Goal: Transaction & Acquisition: Purchase product/service

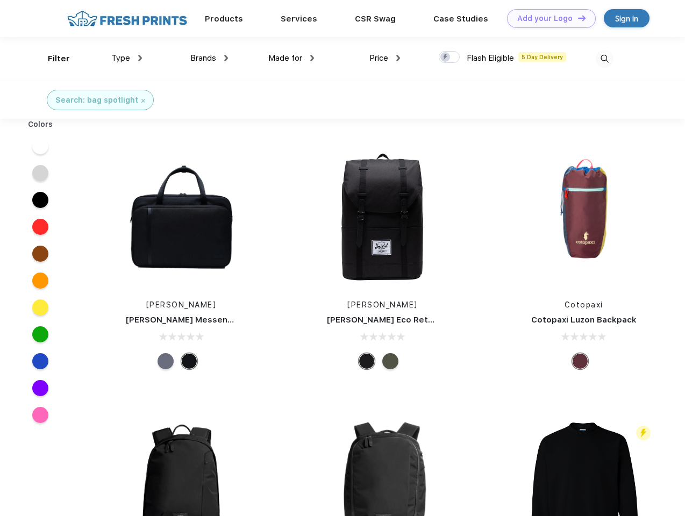
click at [547, 18] on link "Add your Logo Design Tool" at bounding box center [551, 18] width 89 height 19
click at [0, 0] on div "Design Tool" at bounding box center [0, 0] width 0 height 0
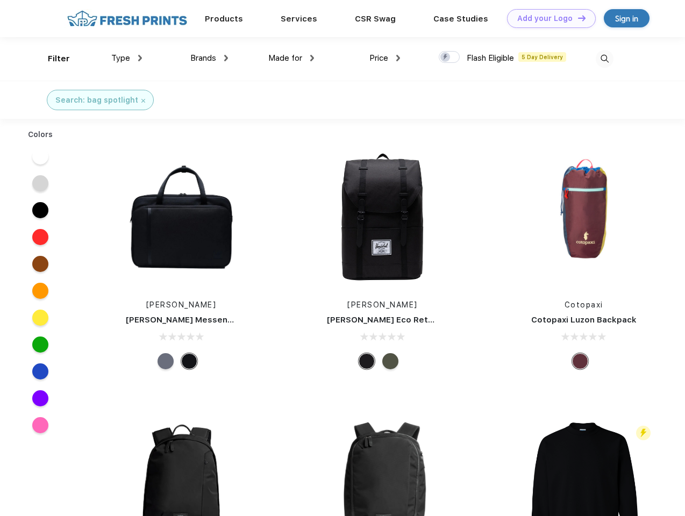
click at [577, 18] on link "Add your Logo Design Tool" at bounding box center [551, 18] width 89 height 19
click at [52, 59] on div "Filter" at bounding box center [59, 59] width 22 height 12
click at [127, 58] on span "Type" at bounding box center [120, 58] width 19 height 10
click at [209, 58] on span "Brands" at bounding box center [203, 58] width 26 height 10
click at [291, 58] on span "Made for" at bounding box center [285, 58] width 34 height 10
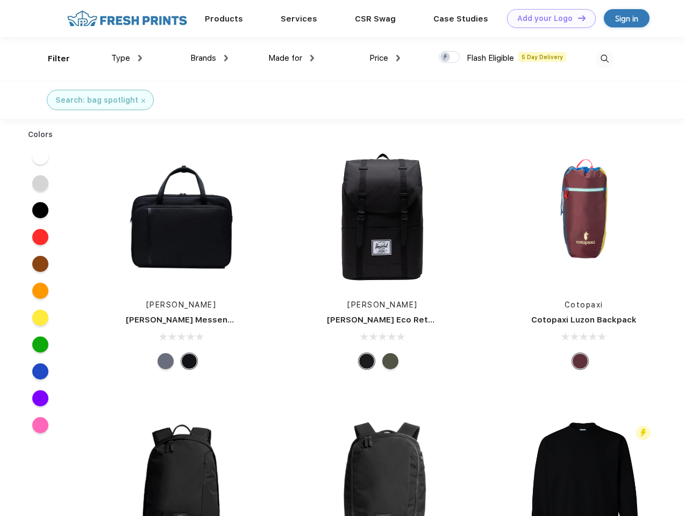
click at [385, 58] on span "Price" at bounding box center [378, 58] width 19 height 10
click at [449, 58] on div at bounding box center [449, 57] width 21 height 12
click at [446, 58] on input "checkbox" at bounding box center [442, 54] width 7 height 7
click at [604, 59] on img at bounding box center [604, 59] width 18 height 18
